Goal: Entertainment & Leisure: Browse casually

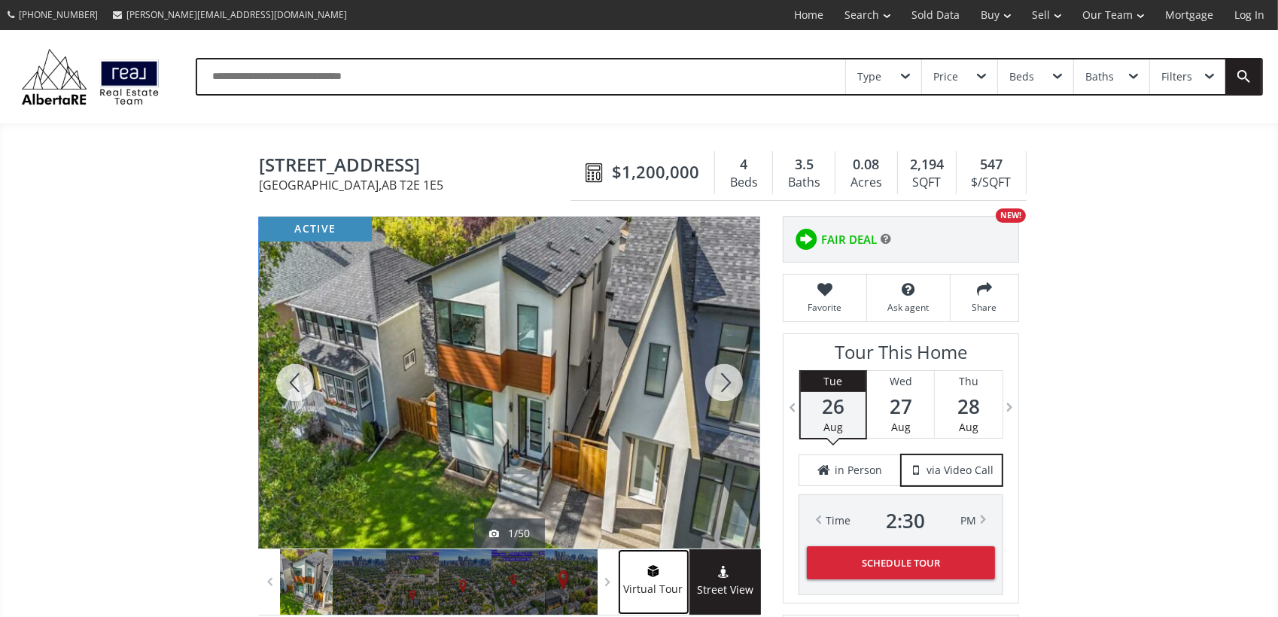
click at [634, 586] on span "Virtual Tour" at bounding box center [653, 589] width 71 height 17
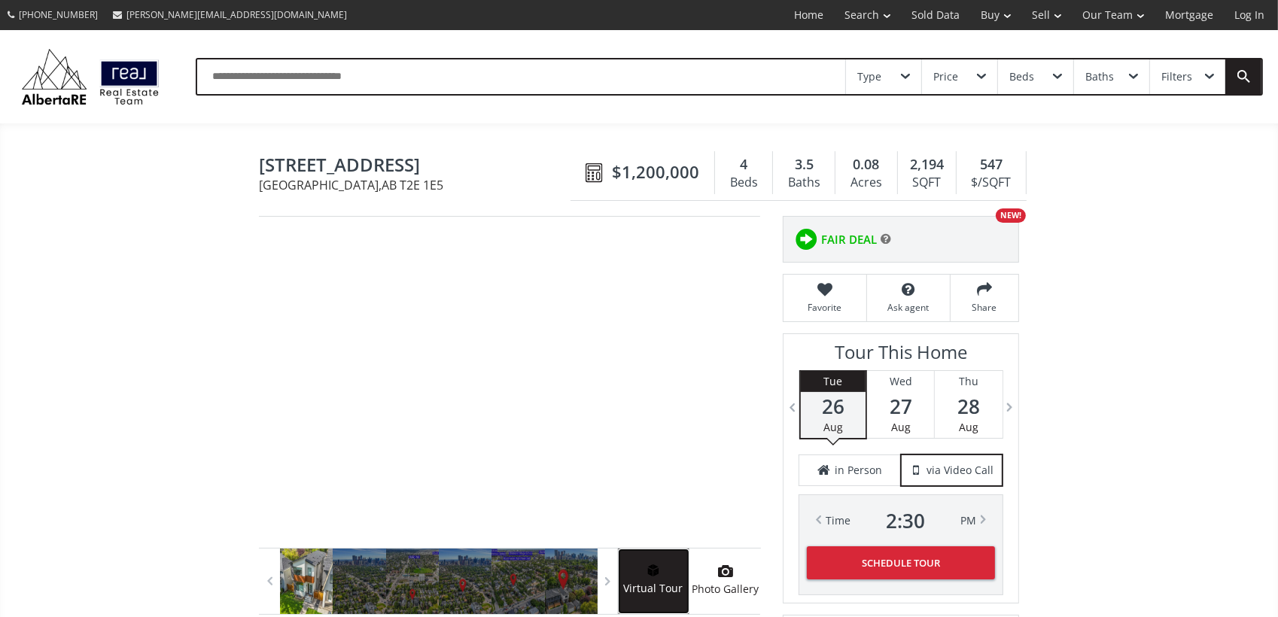
click at [635, 584] on span "Virtual Tour" at bounding box center [653, 588] width 71 height 17
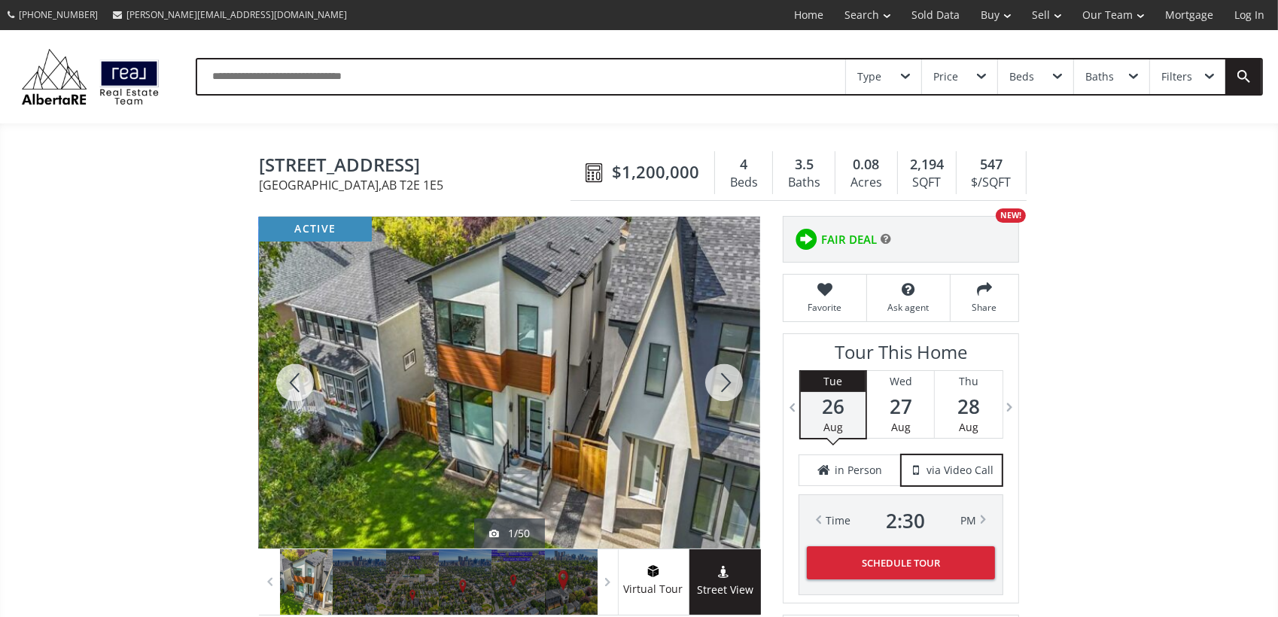
click at [558, 471] on div at bounding box center [509, 383] width 501 height 332
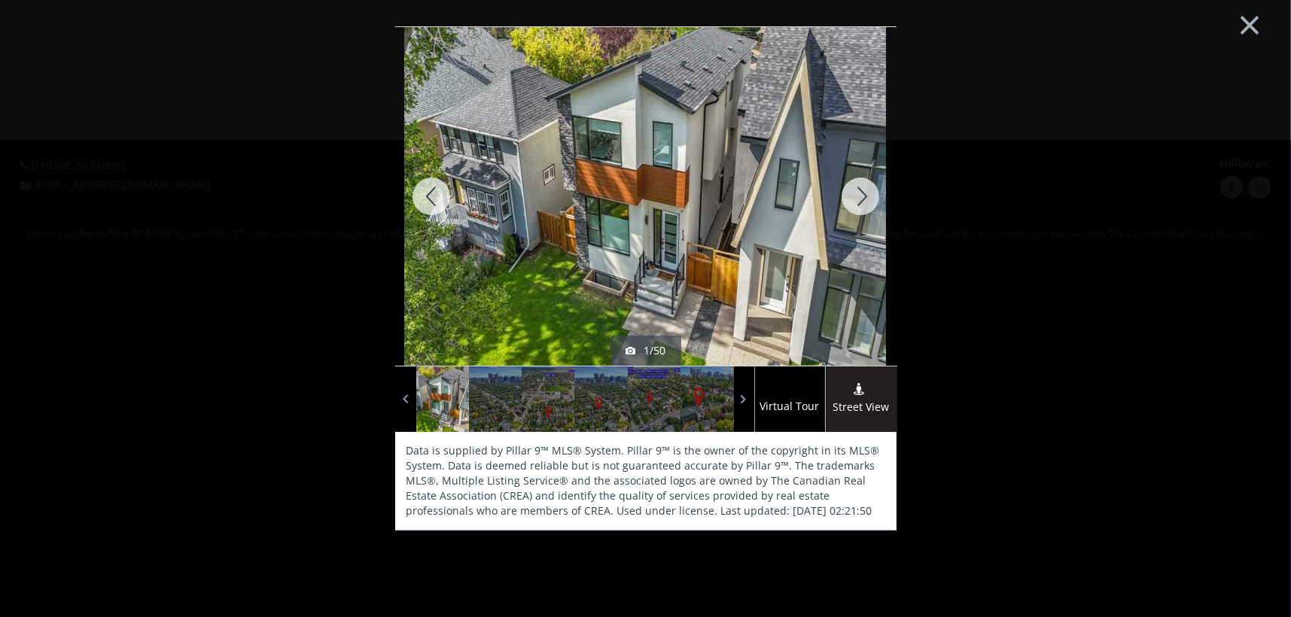
click at [849, 196] on div at bounding box center [860, 196] width 72 height 339
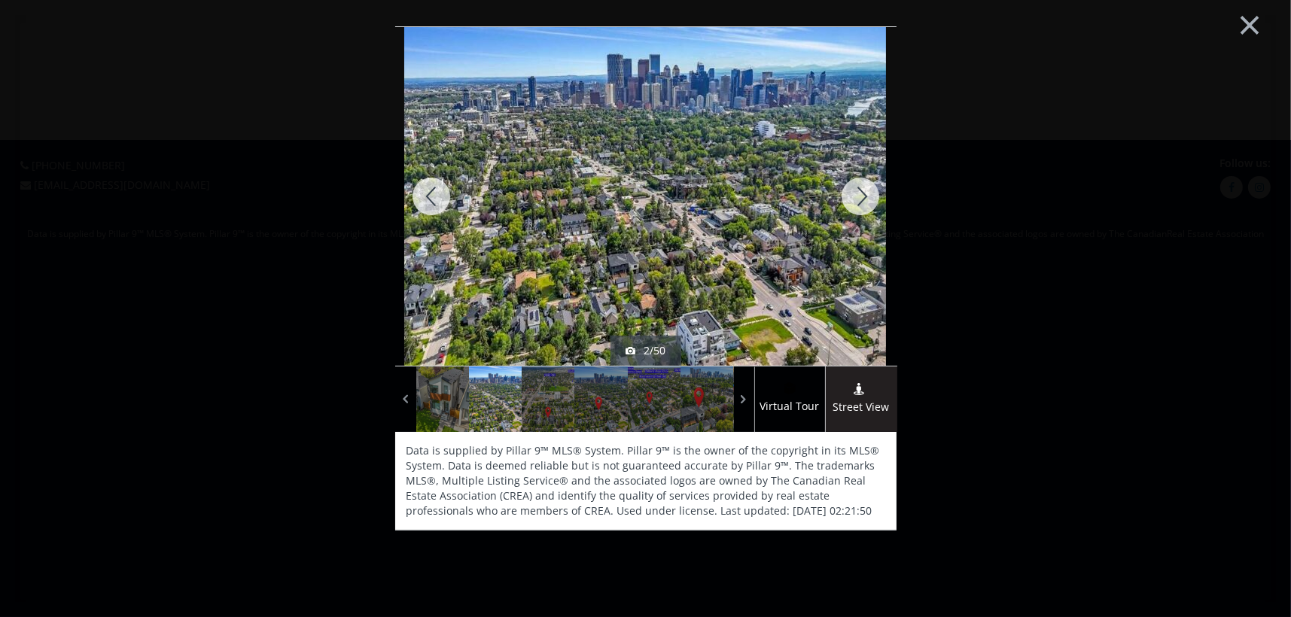
click at [849, 196] on div at bounding box center [860, 196] width 72 height 339
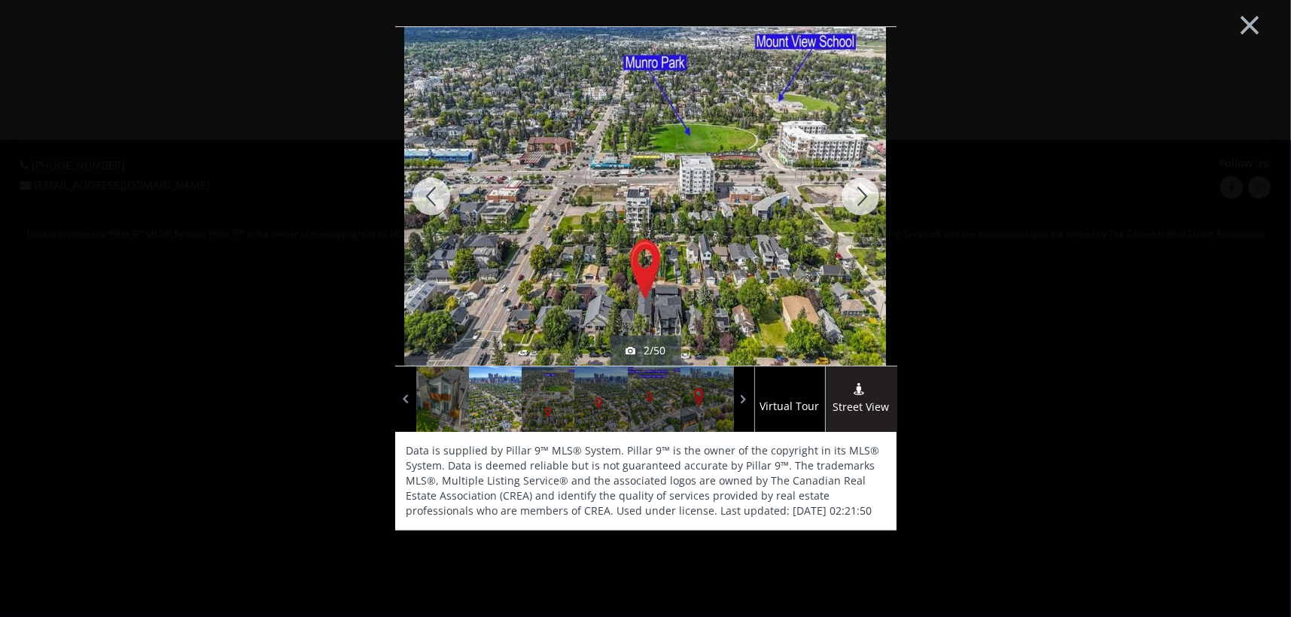
click at [849, 196] on div at bounding box center [860, 196] width 72 height 339
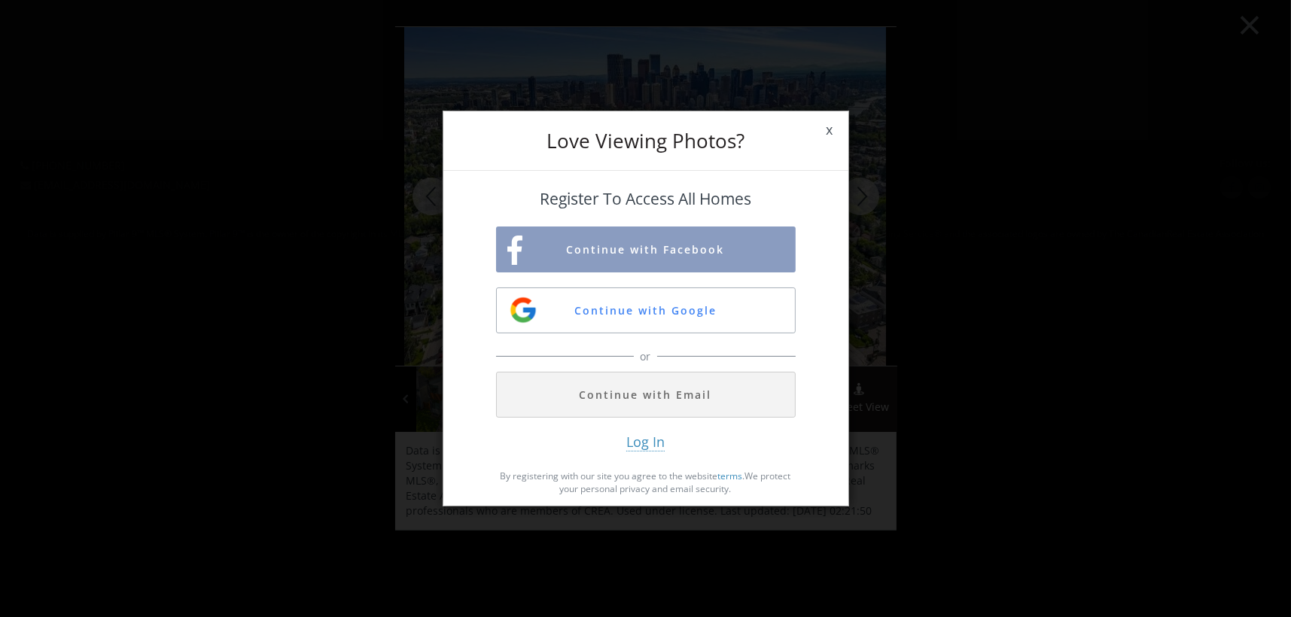
click at [849, 196] on div "Love Viewing Photos? x Register To Access All Homes Continue with Facebook Cont…" at bounding box center [645, 308] width 1291 height 617
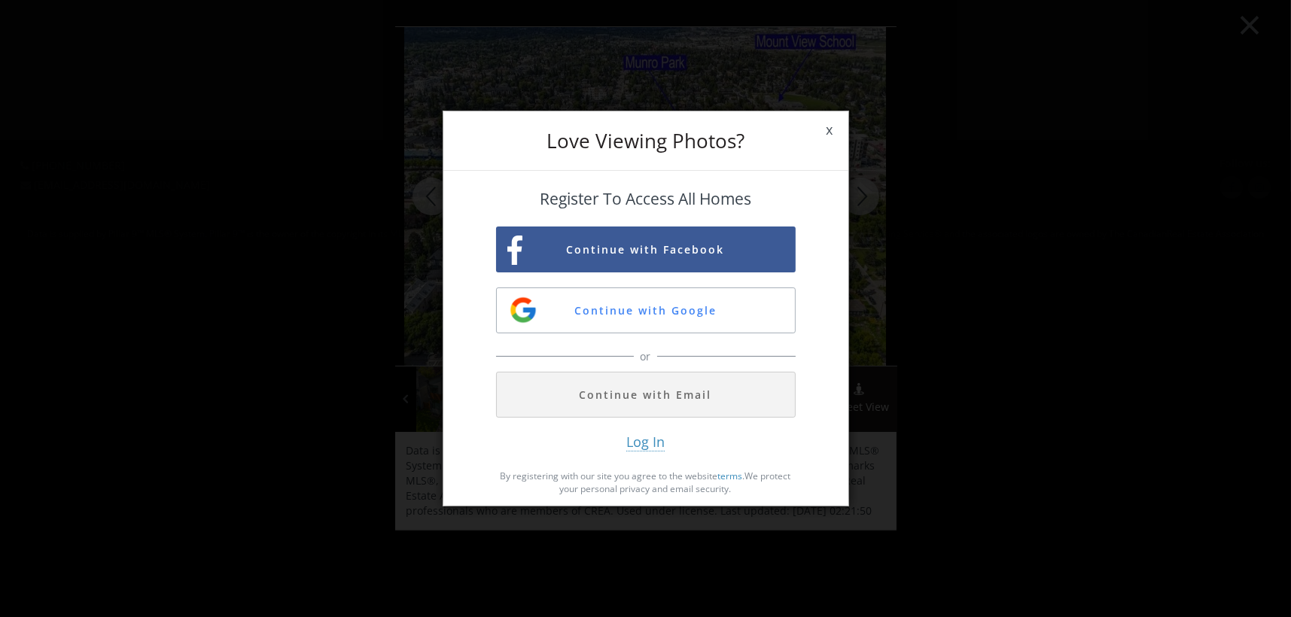
click at [837, 128] on span "x" at bounding box center [830, 130] width 37 height 42
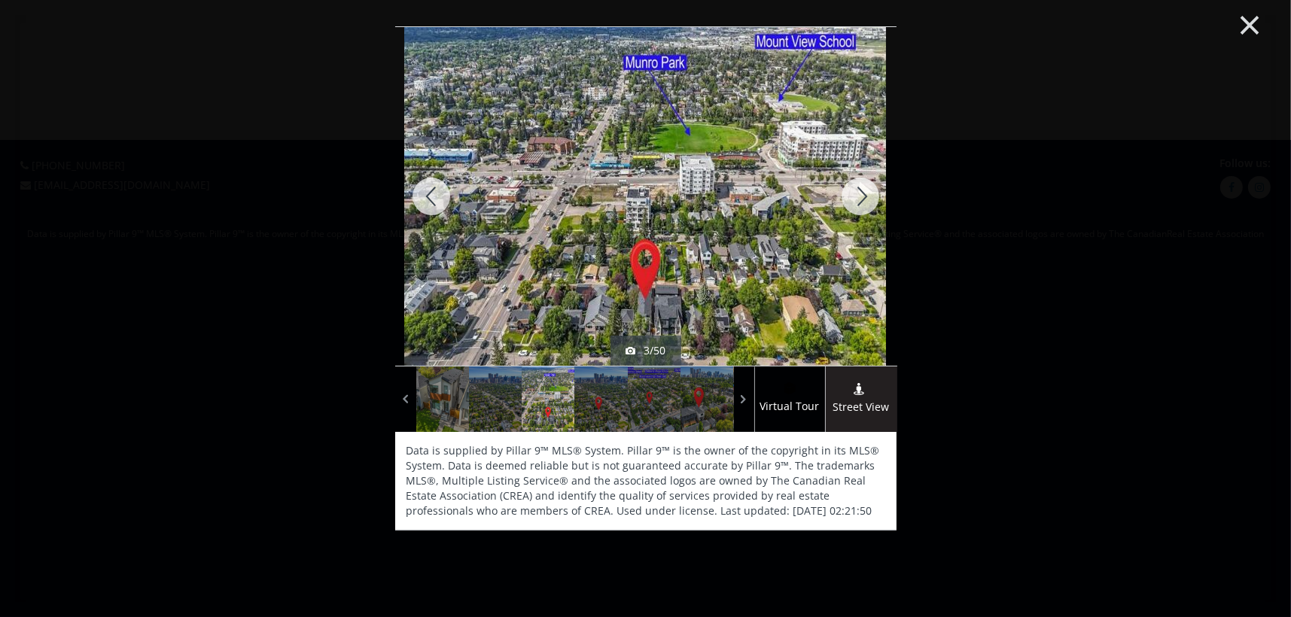
click at [1248, 20] on button "×" at bounding box center [1249, 23] width 83 height 62
